Goal: Transaction & Acquisition: Purchase product/service

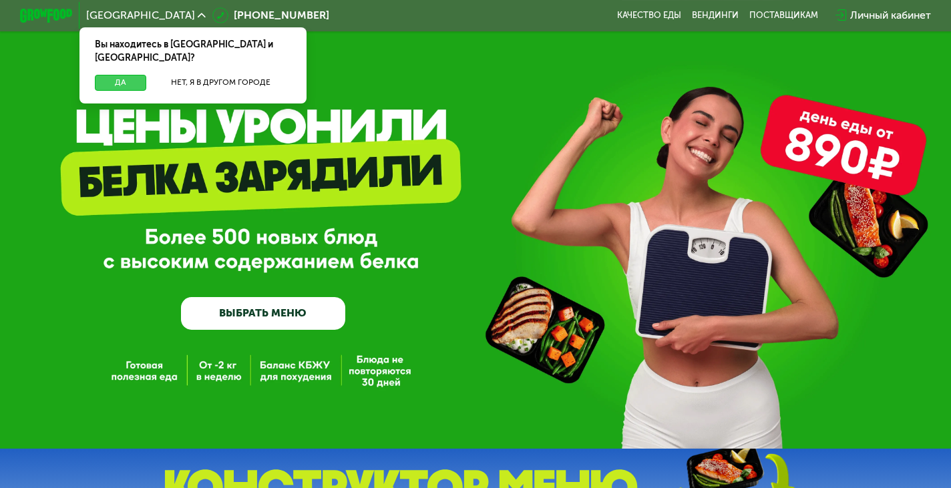
click at [122, 75] on button "Да" at bounding box center [120, 83] width 51 height 16
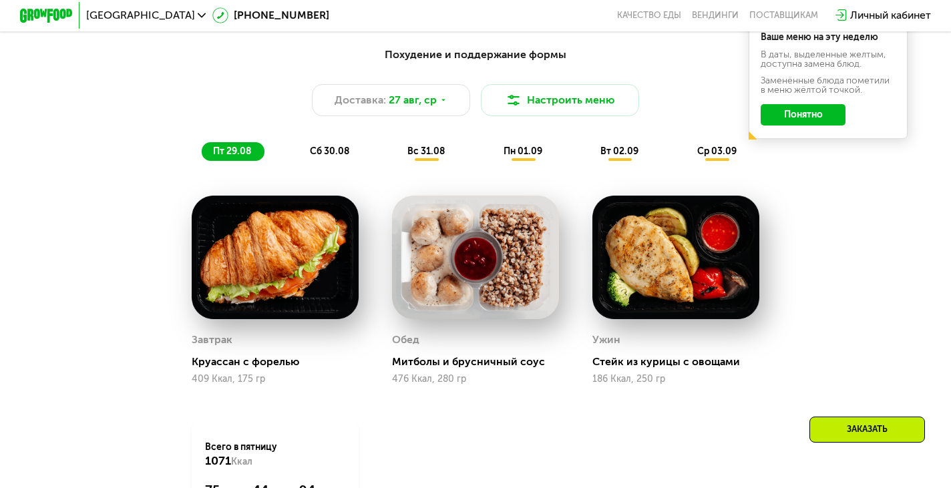
scroll to position [689, 0]
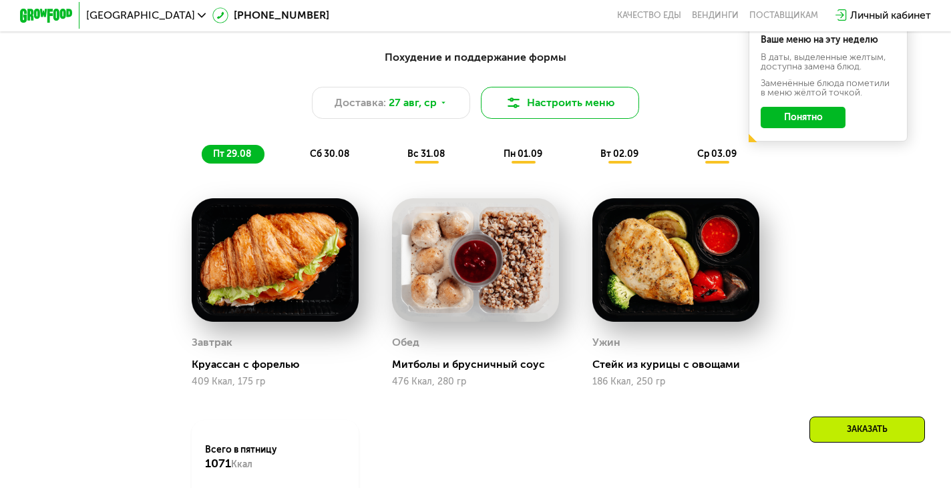
click at [528, 108] on button "Настроить меню" at bounding box center [560, 102] width 158 height 31
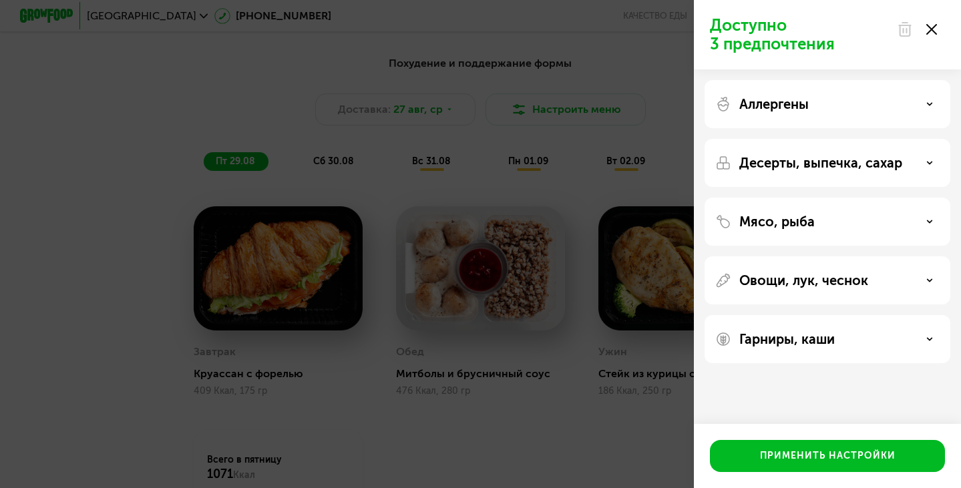
click at [93, 238] on div "Доступно 3 предпочтения Аллергены Десерты, выпечка, сахар Мясо, рыба Овощи, лук…" at bounding box center [480, 244] width 961 height 488
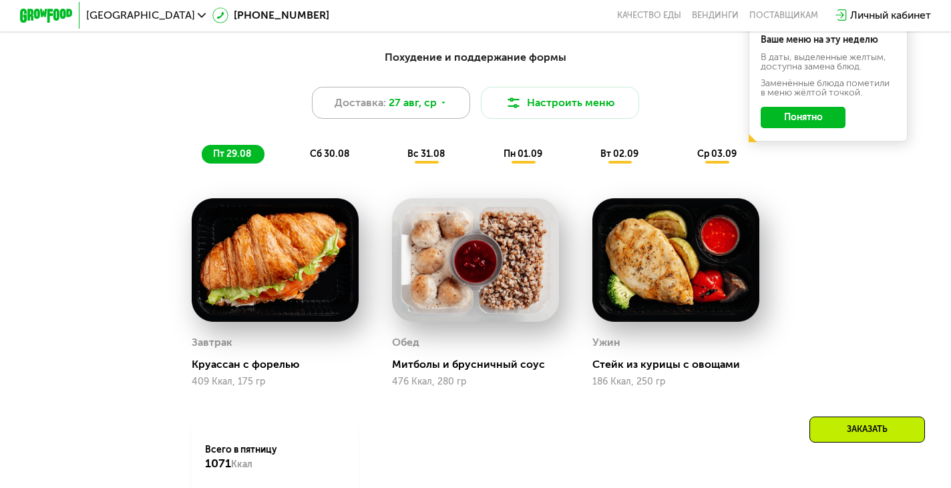
click at [417, 111] on span "27 авг, ср" at bounding box center [413, 103] width 48 height 16
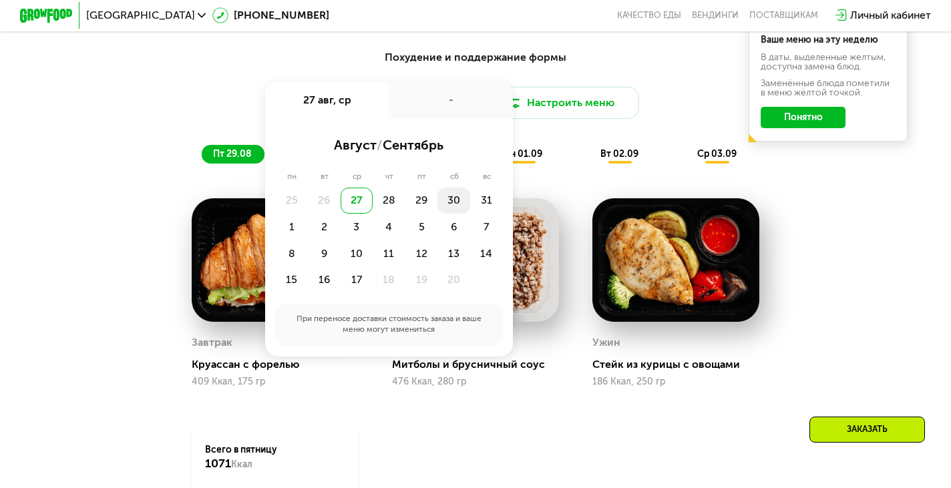
click at [470, 208] on div "30" at bounding box center [486, 201] width 33 height 27
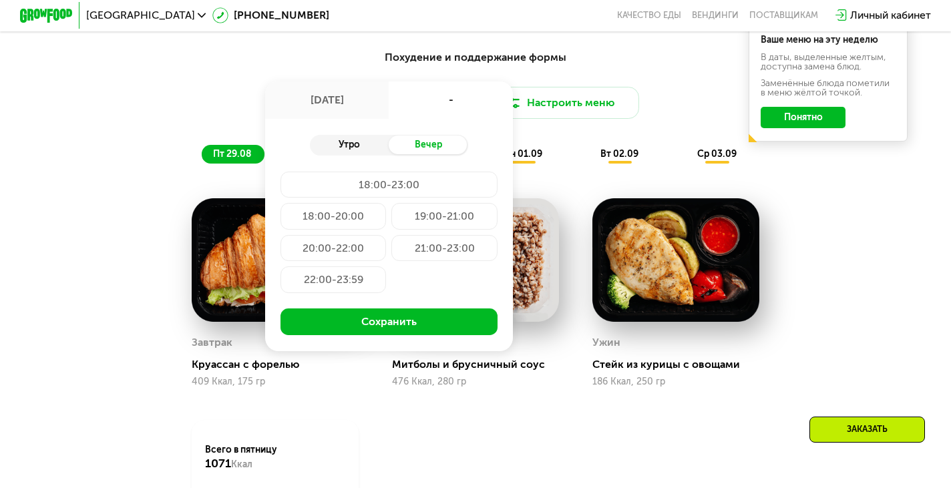
click at [347, 154] on div "Утро" at bounding box center [349, 145] width 79 height 19
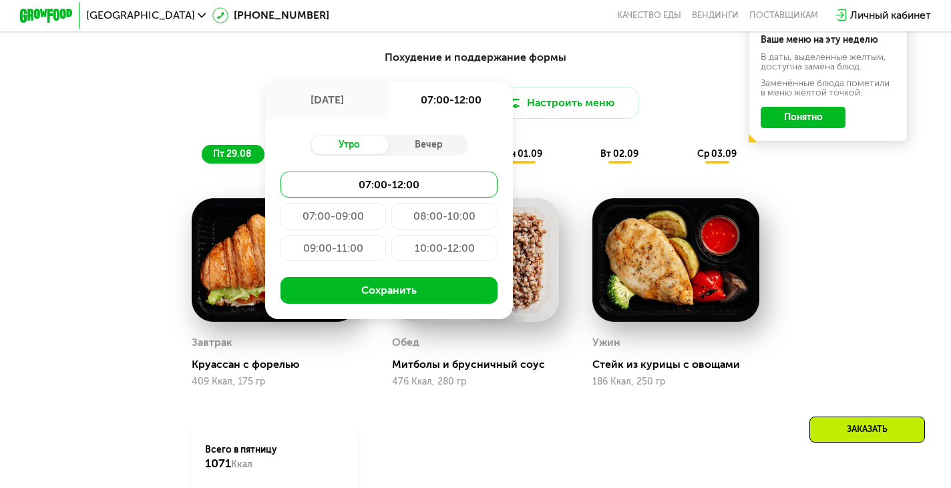
click at [391, 222] on div "07:00-09:00" at bounding box center [444, 216] width 106 height 27
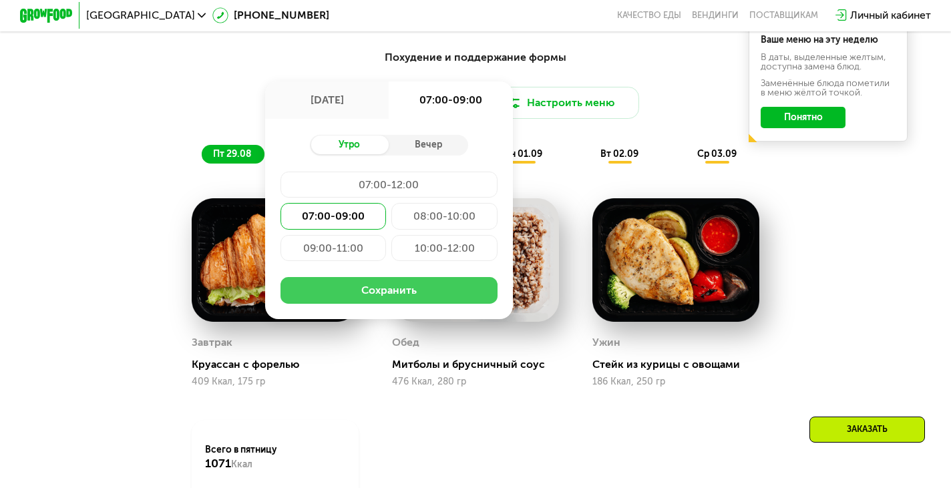
click at [309, 300] on button "Сохранить" at bounding box center [388, 290] width 216 height 27
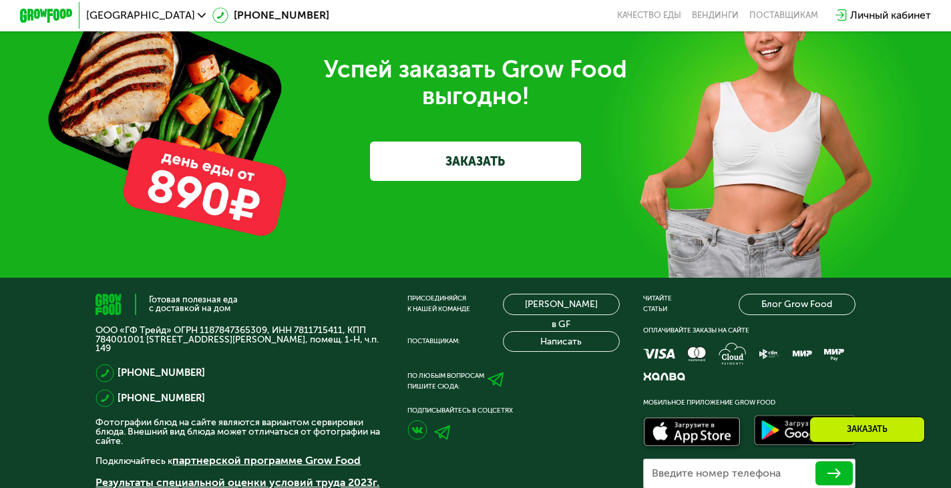
scroll to position [3857, 0]
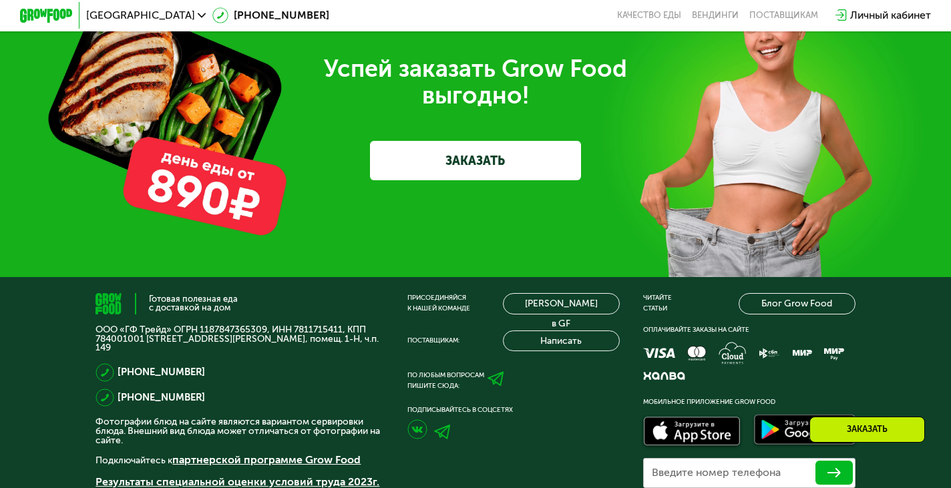
click at [482, 180] on link "ЗАКАЗАТЬ" at bounding box center [475, 160] width 211 height 39
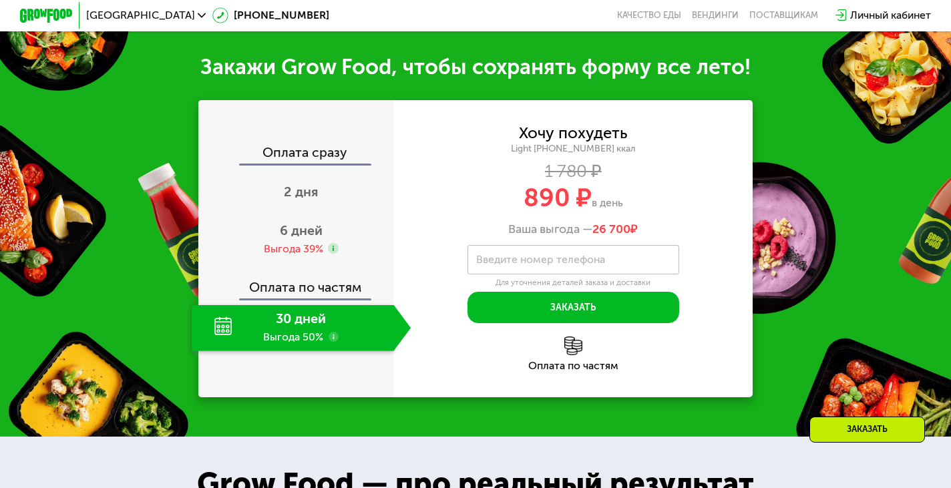
scroll to position [1292, 0]
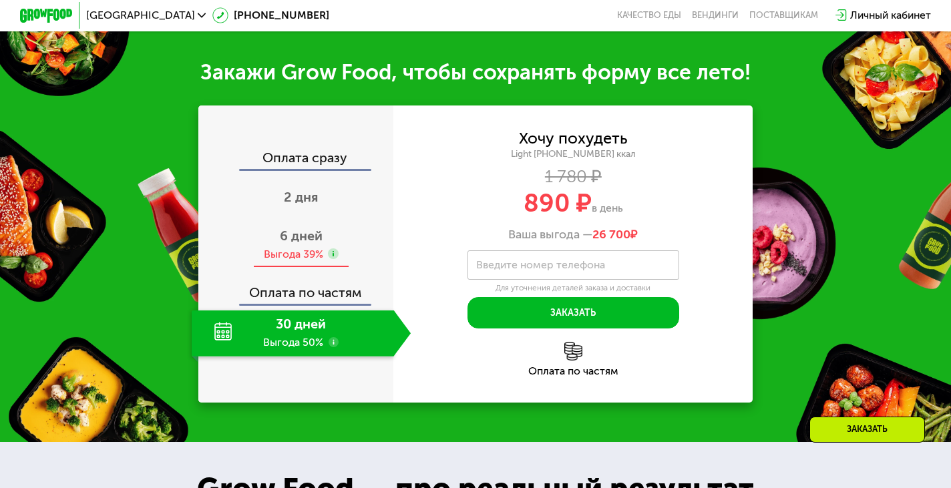
click at [311, 244] on span "6 дней" at bounding box center [301, 236] width 43 height 16
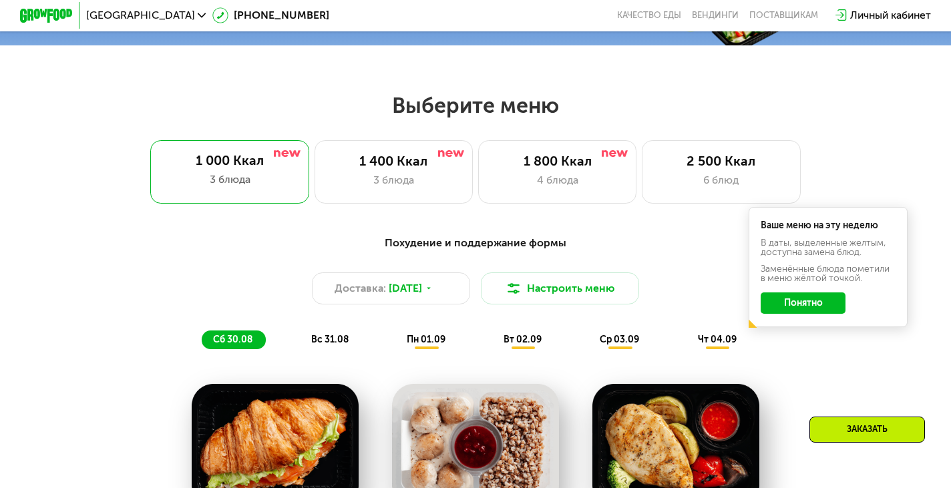
scroll to position [498, 0]
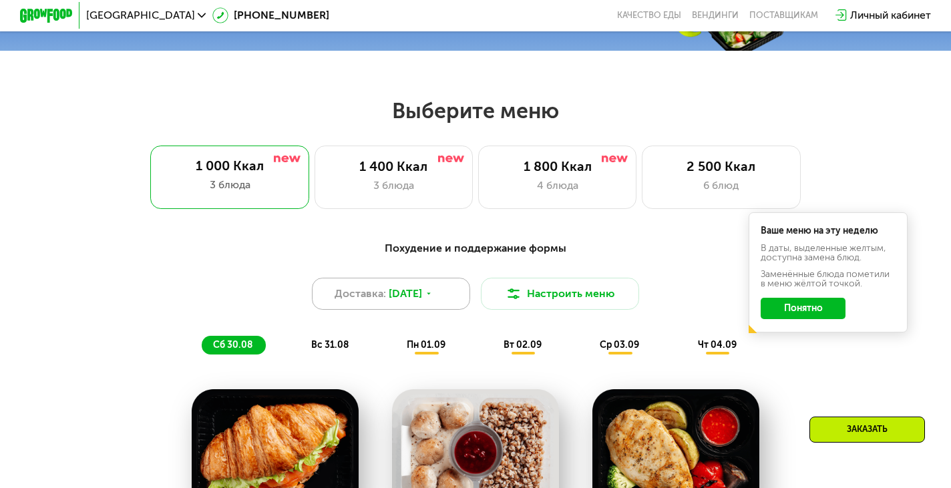
click at [381, 297] on span "Доставка:" at bounding box center [360, 294] width 51 height 16
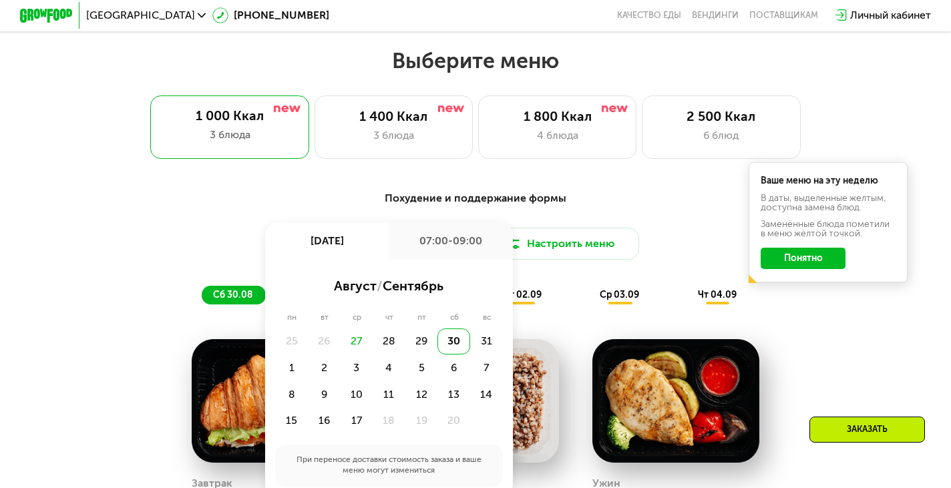
scroll to position [549, 0]
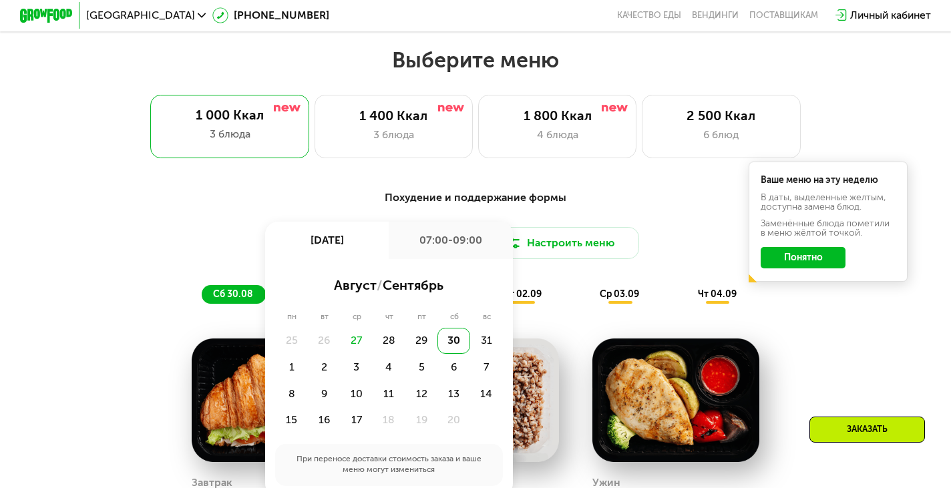
click at [142, 239] on div "Доставка: [DATE] авг, сб 07:00-09:00 август / сентябрь пн вт ср чт пт сб вс 25 …" at bounding box center [476, 242] width 782 height 31
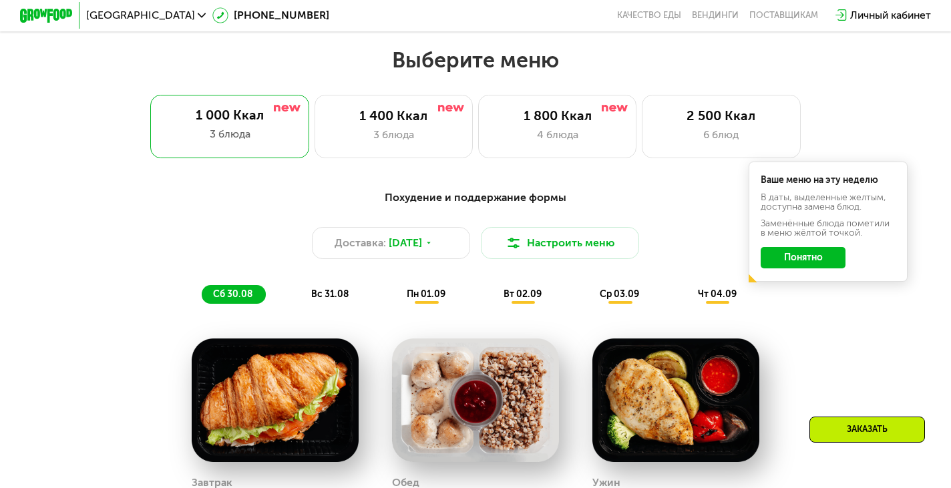
click at [818, 261] on button "Понятно" at bounding box center [803, 257] width 85 height 21
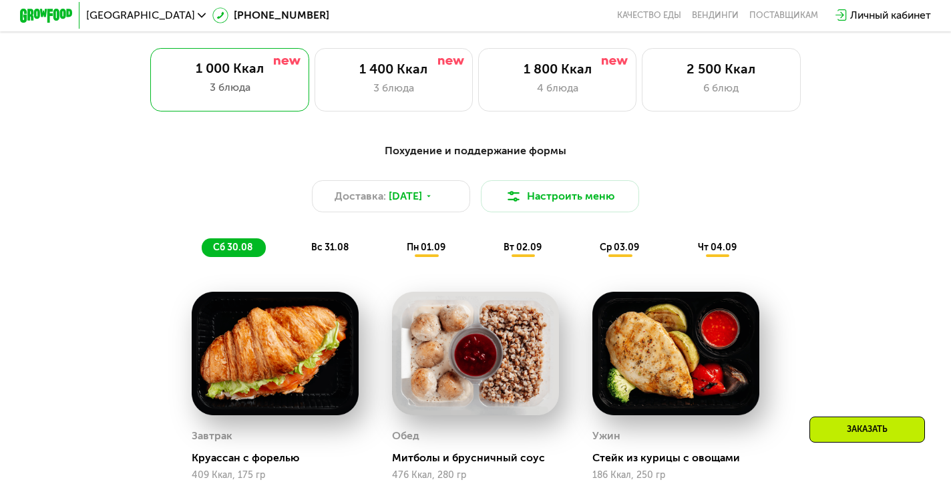
scroll to position [596, 0]
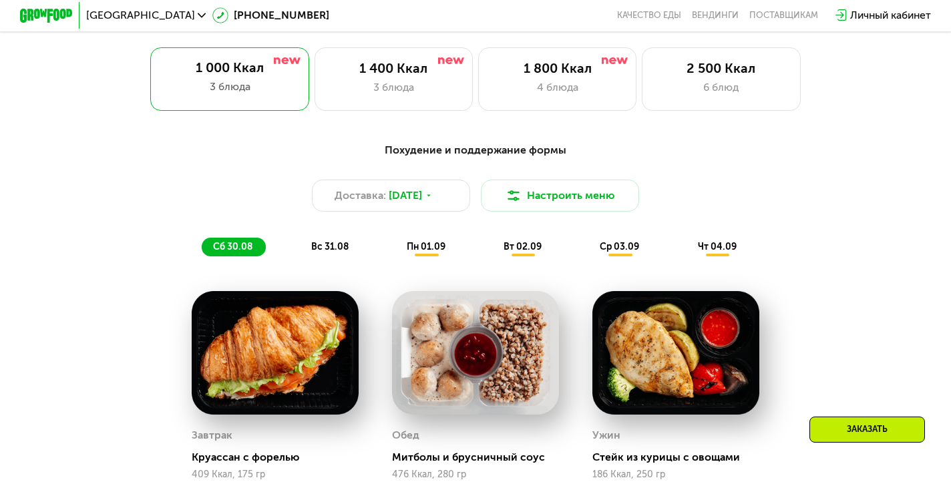
click at [343, 252] on span "вс 31.08" at bounding box center [329, 246] width 37 height 11
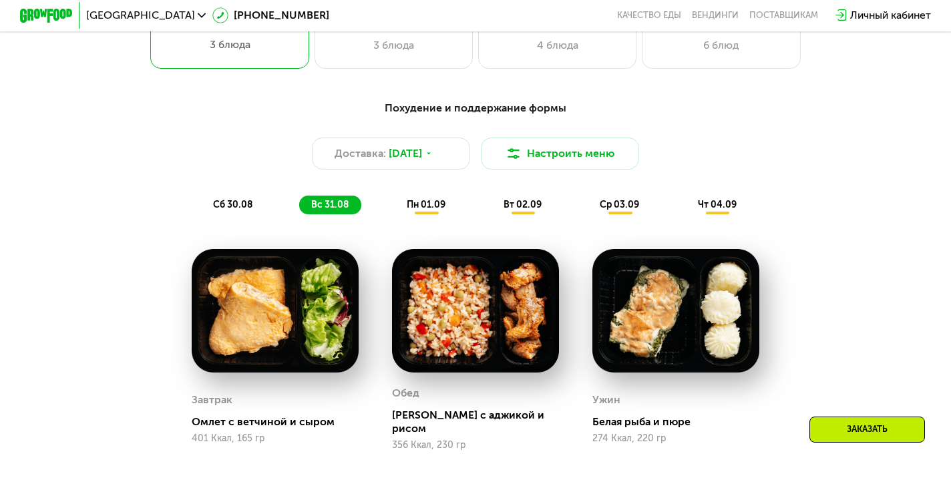
scroll to position [648, 0]
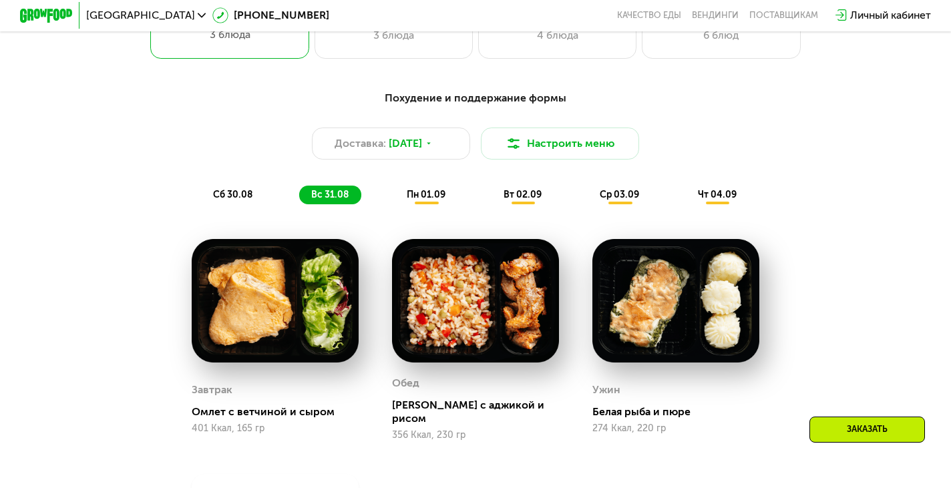
click at [425, 200] on span "пн 01.09" at bounding box center [426, 194] width 39 height 11
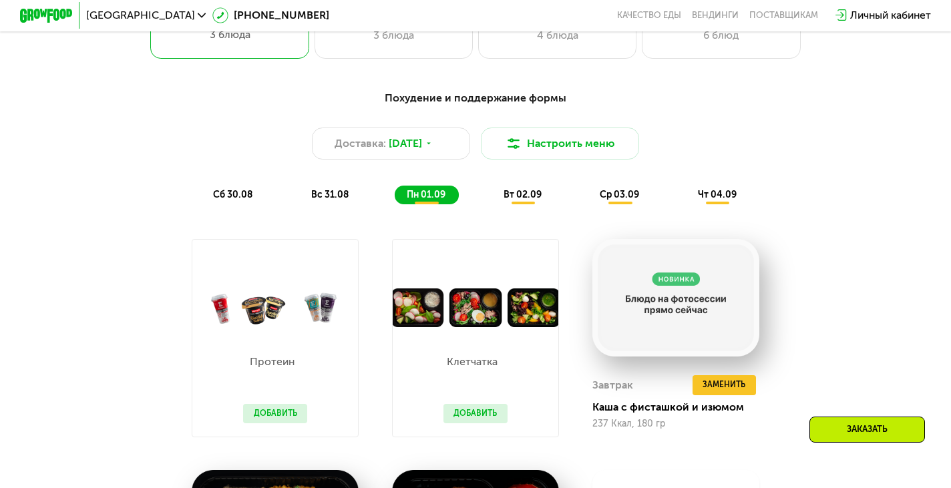
click at [539, 197] on span "вт 02.09" at bounding box center [523, 194] width 38 height 11
